Goal: Transaction & Acquisition: Purchase product/service

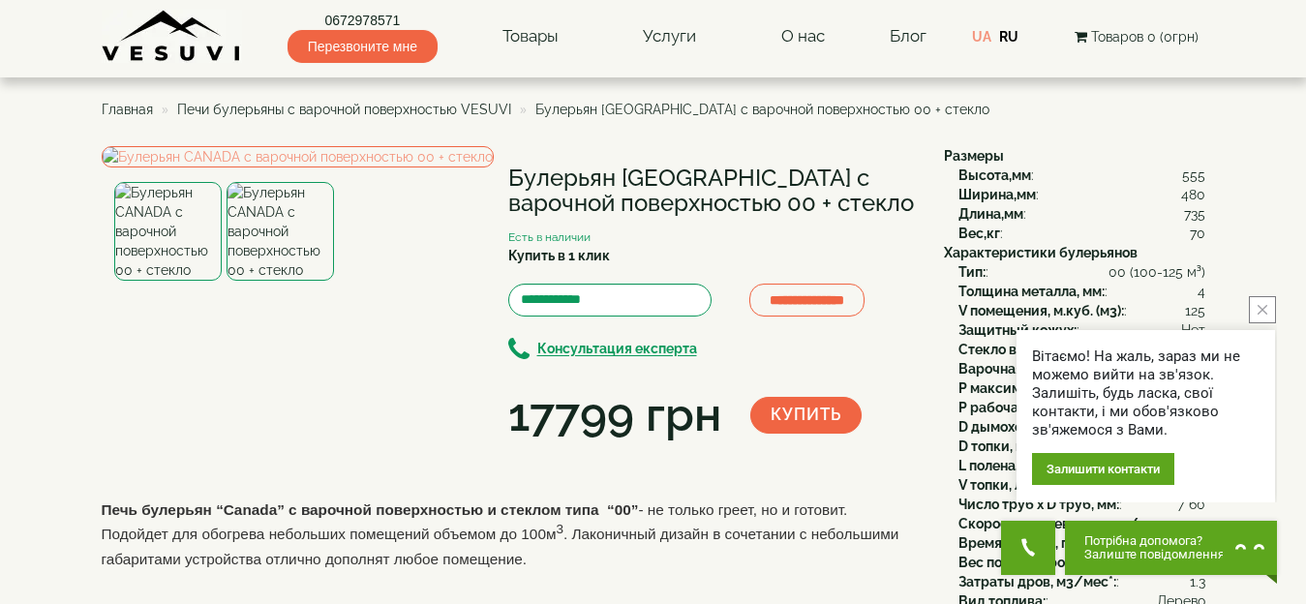
click at [1258, 309] on icon "close button" at bounding box center [1263, 310] width 10 height 10
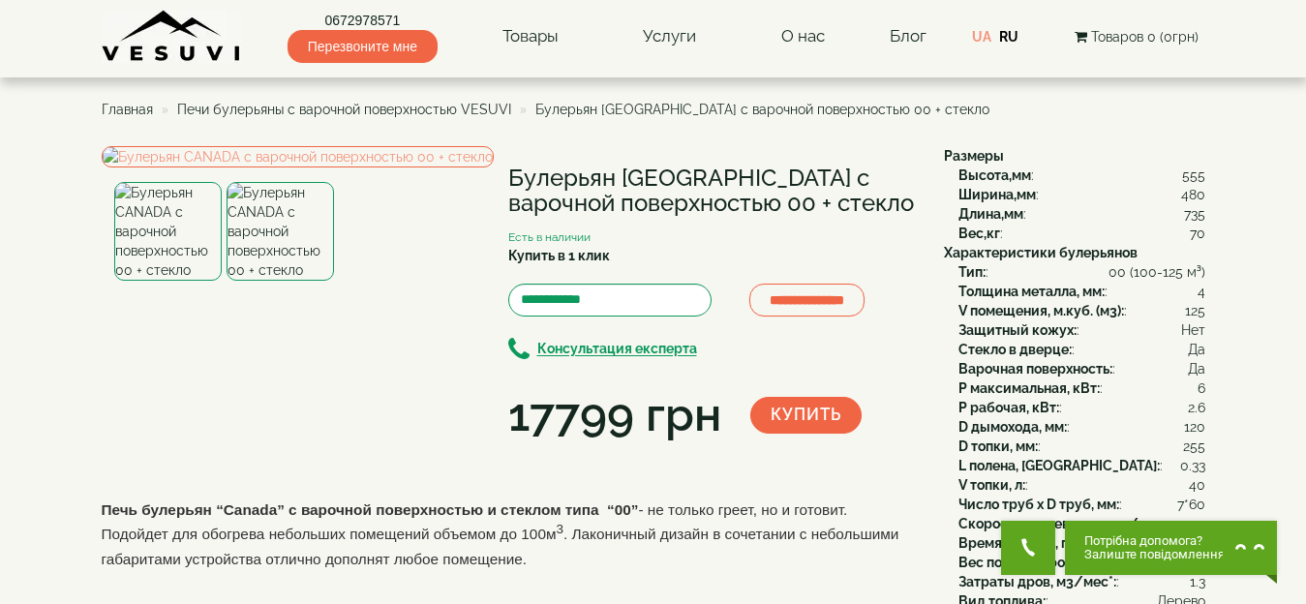
click at [250, 281] on img at bounding box center [280, 231] width 107 height 99
click at [176, 281] on img at bounding box center [167, 231] width 107 height 99
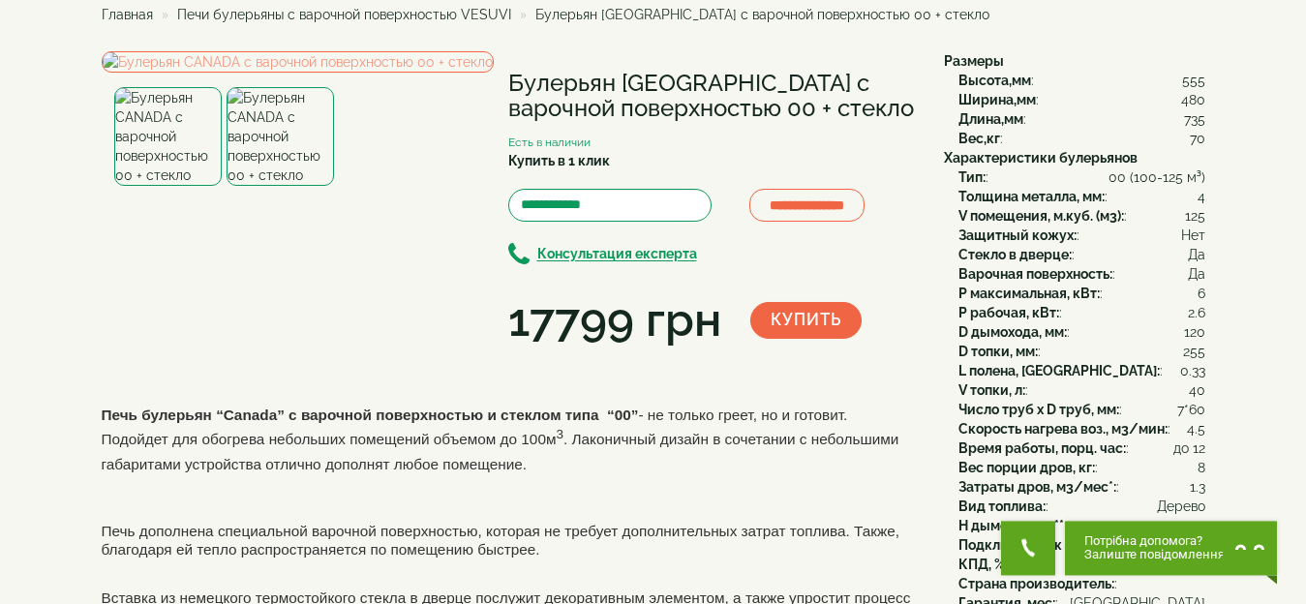
scroll to position [82, 0]
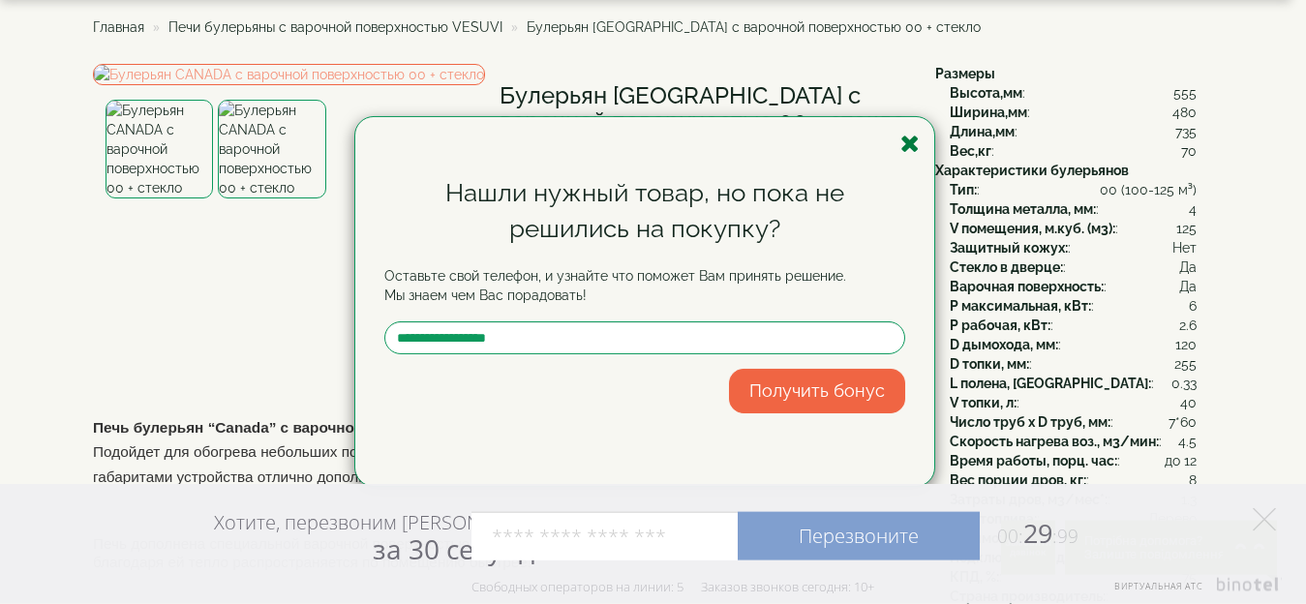
click at [905, 145] on icon "button" at bounding box center [910, 144] width 19 height 24
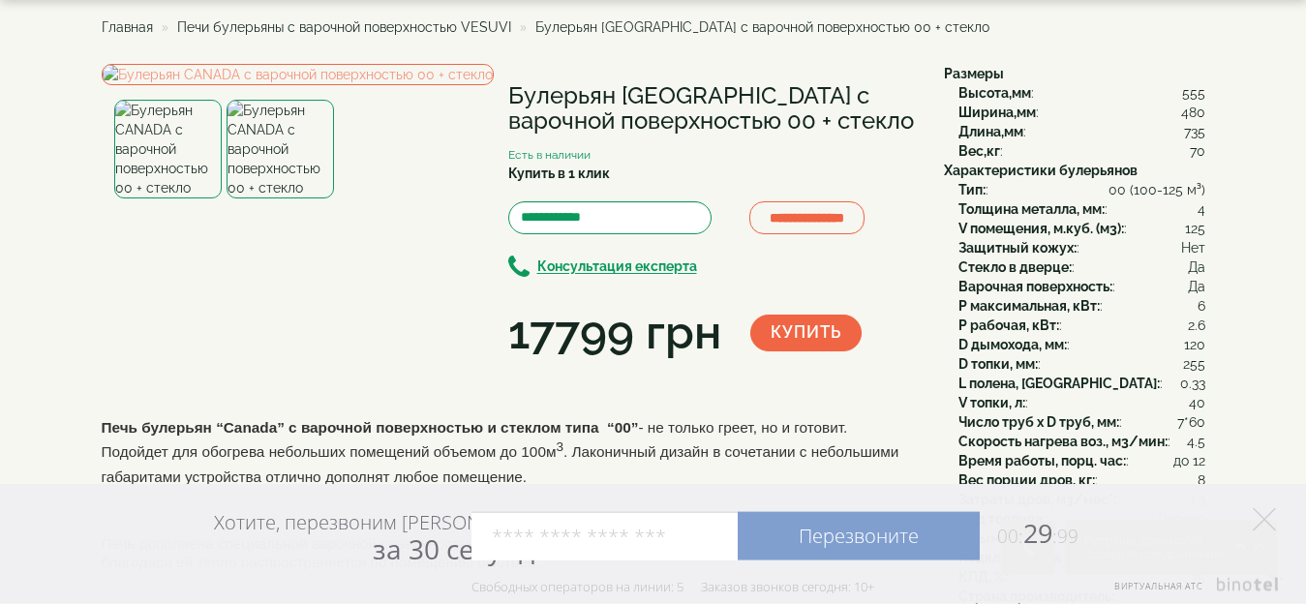
click at [336, 25] on span "Печи булерьяны с варочной поверхностью VESUVI" at bounding box center [344, 26] width 334 height 15
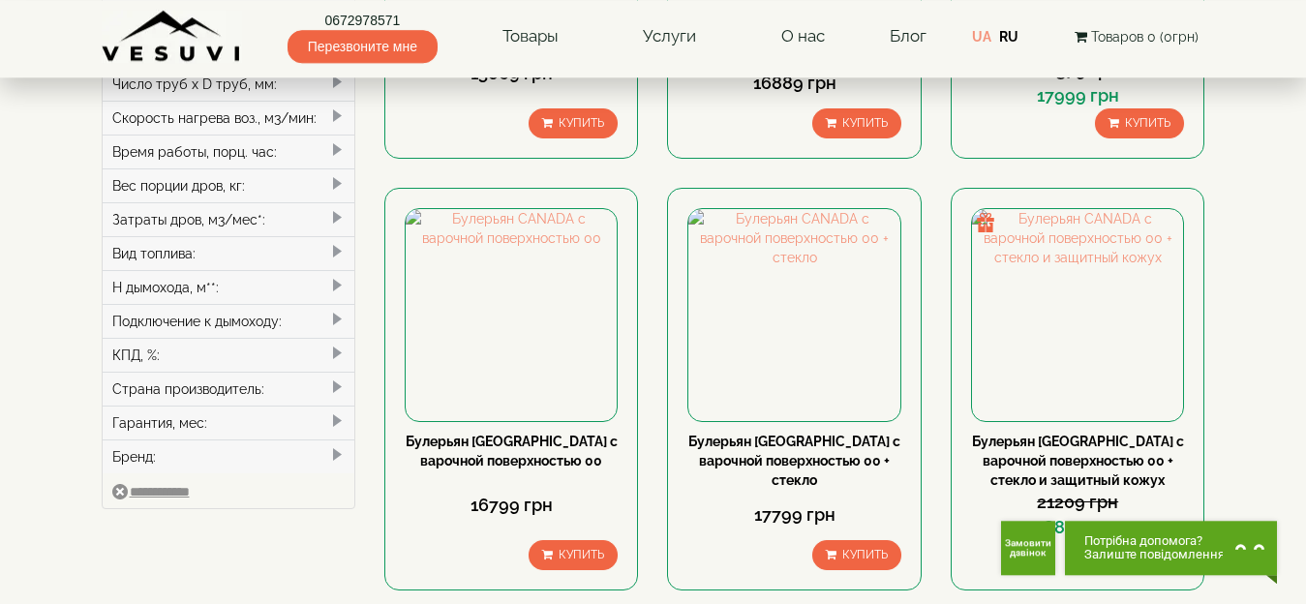
scroll to position [506, 0]
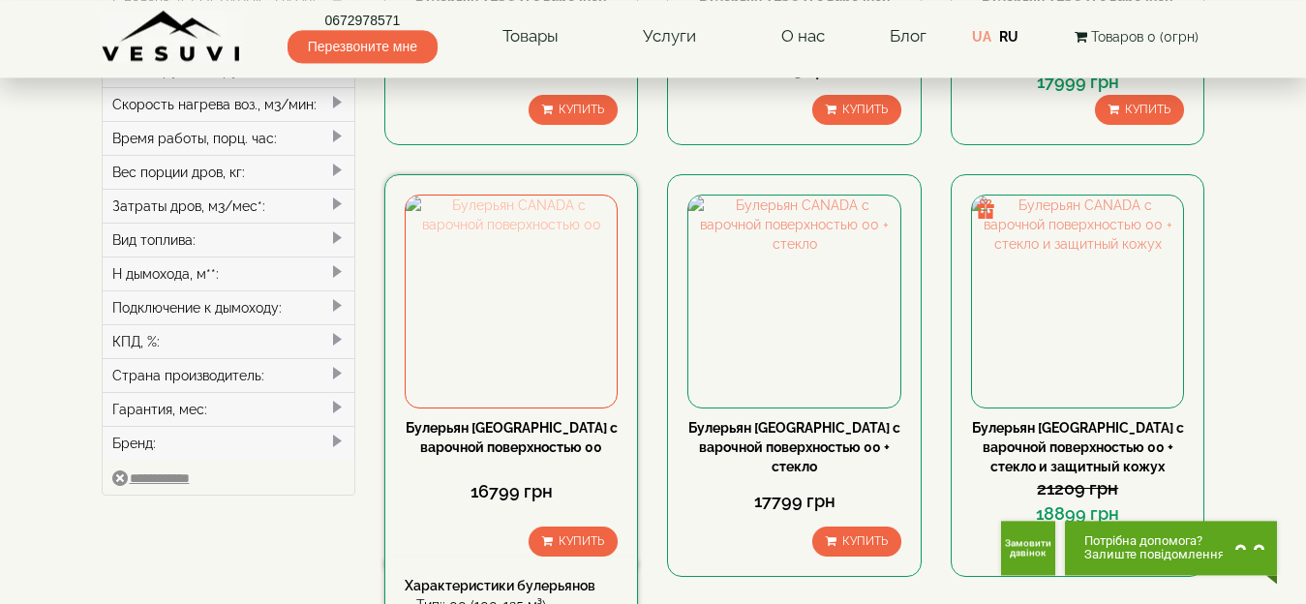
click at [500, 289] on img at bounding box center [511, 301] width 211 height 211
